Goal: Transaction & Acquisition: Purchase product/service

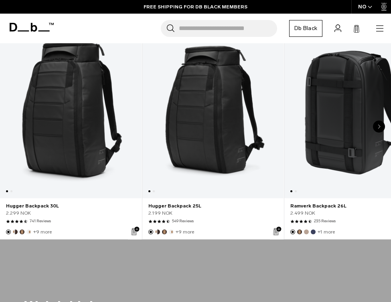
scroll to position [236, 0]
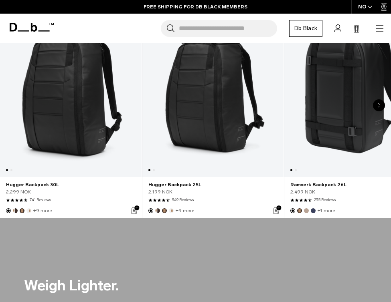
click at [189, 126] on link "Hugger Backpack 25L" at bounding box center [212, 88] width 141 height 178
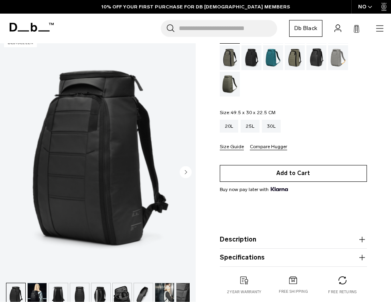
click at [292, 174] on button "Add to Cart" at bounding box center [293, 173] width 147 height 17
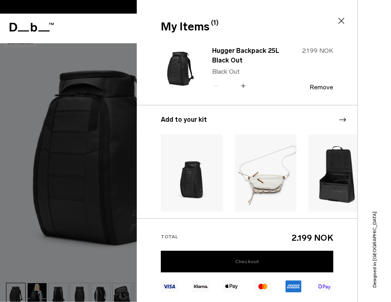
click at [230, 264] on link "Checkout" at bounding box center [247, 262] width 172 height 22
